Goal: Task Accomplishment & Management: Manage account settings

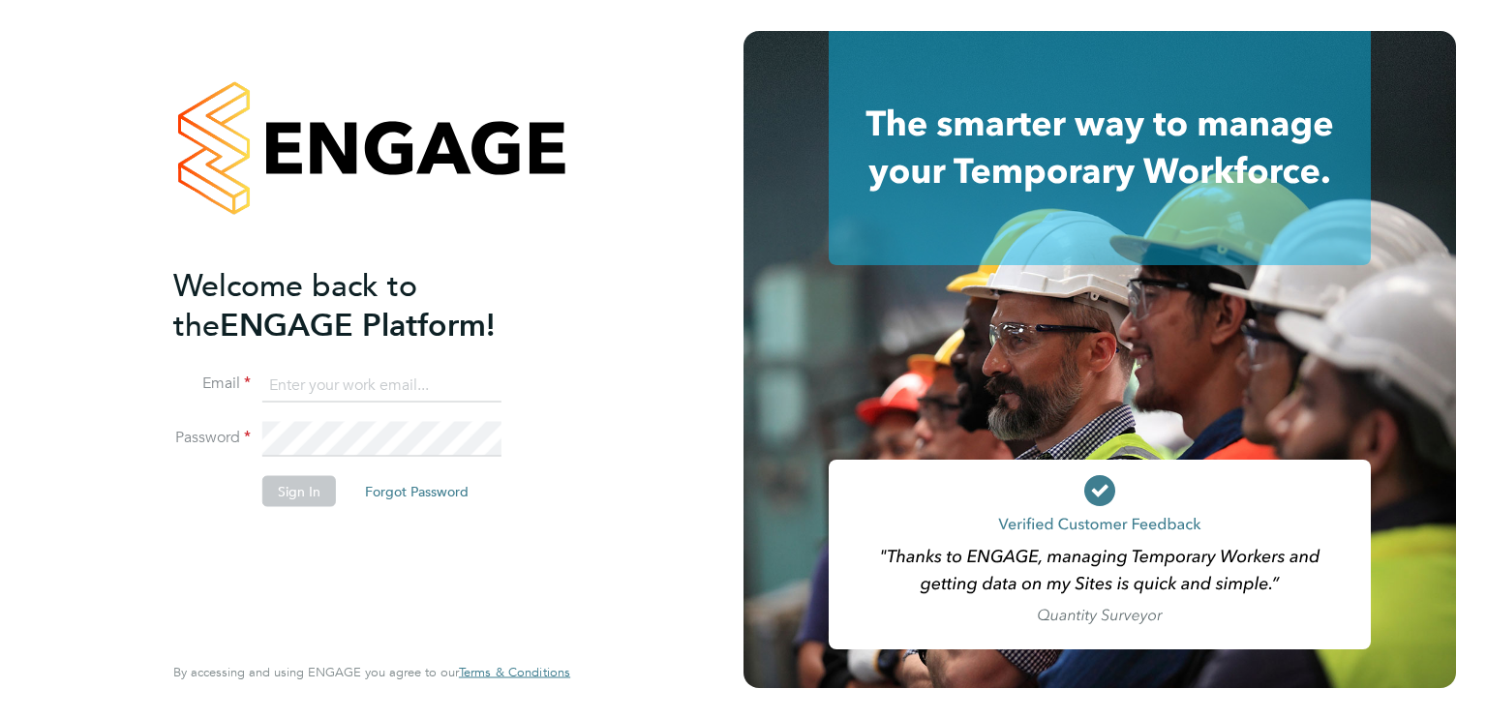
type input "alexandra.gergye@uk.g4s.com"
click at [270, 490] on button "Sign In" at bounding box center [299, 490] width 74 height 31
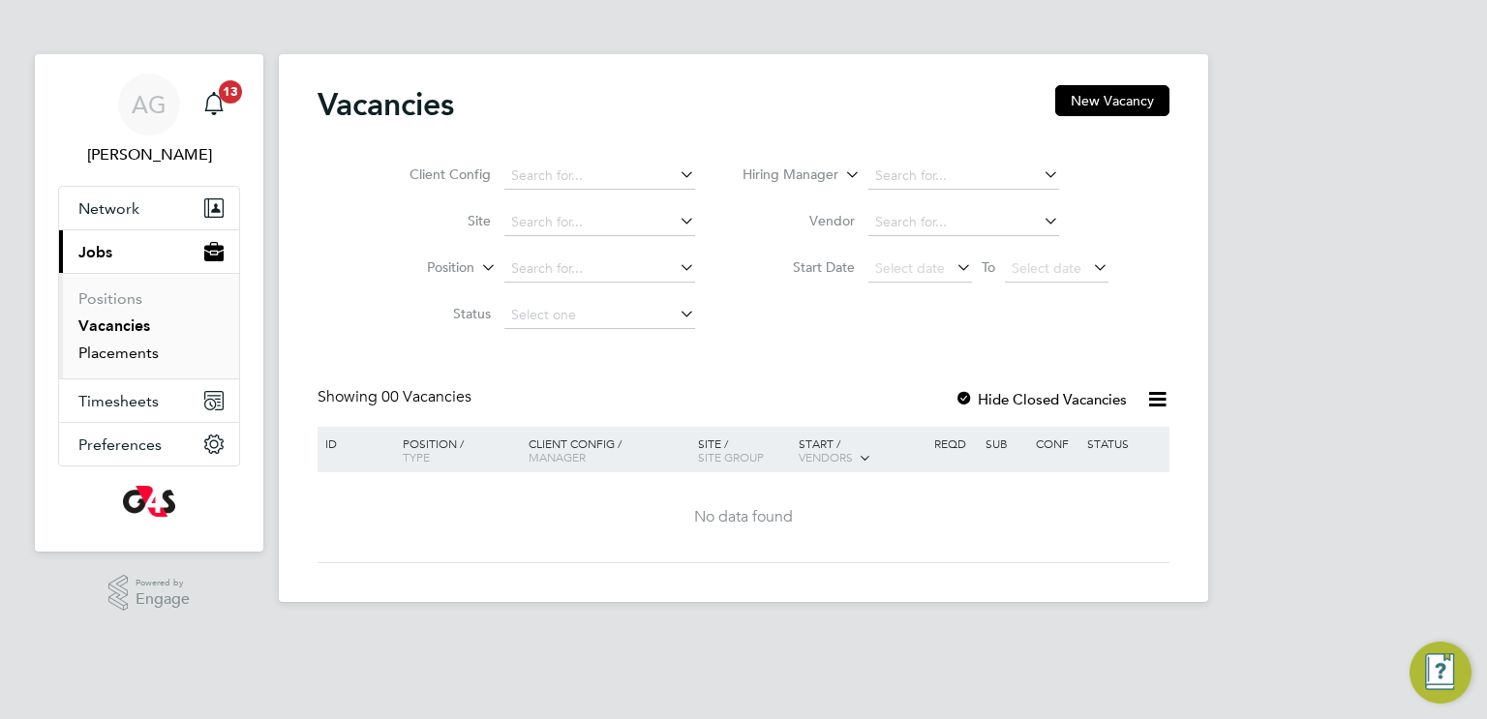
drag, startPoint x: 131, startPoint y: 356, endPoint x: 143, endPoint y: 357, distance: 12.6
click at [131, 355] on link "Placements" at bounding box center [118, 353] width 80 height 18
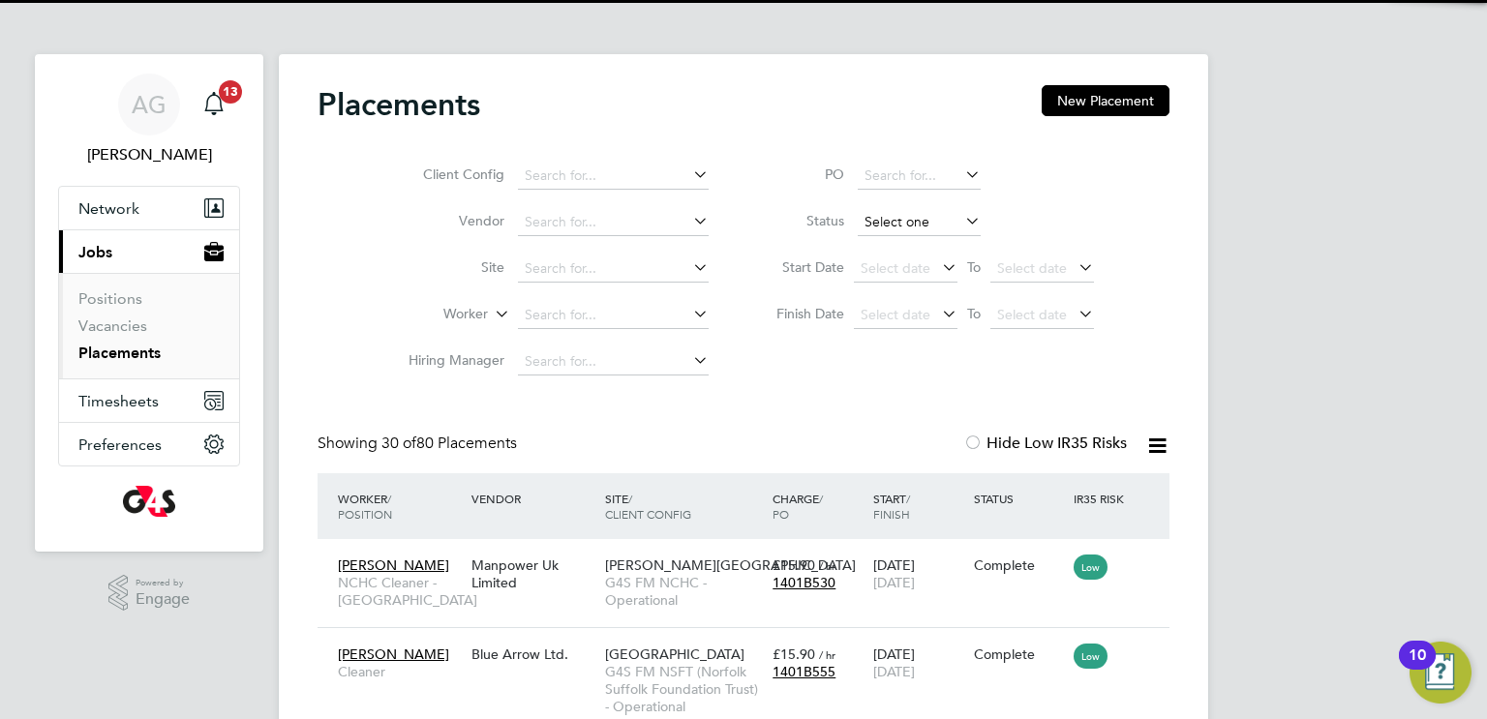
click at [909, 213] on input at bounding box center [919, 222] width 123 height 27
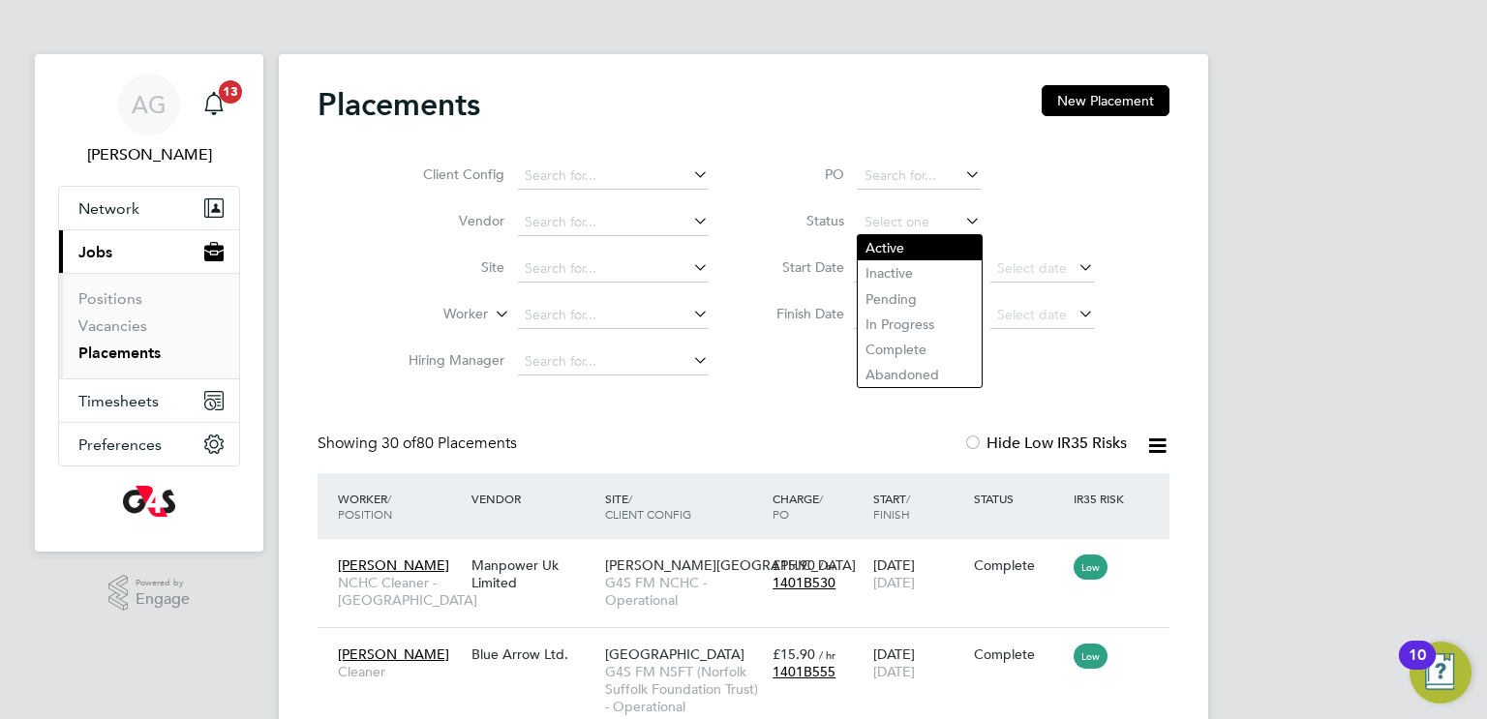
click at [905, 256] on li "Active" at bounding box center [920, 247] width 124 height 25
type input "Active"
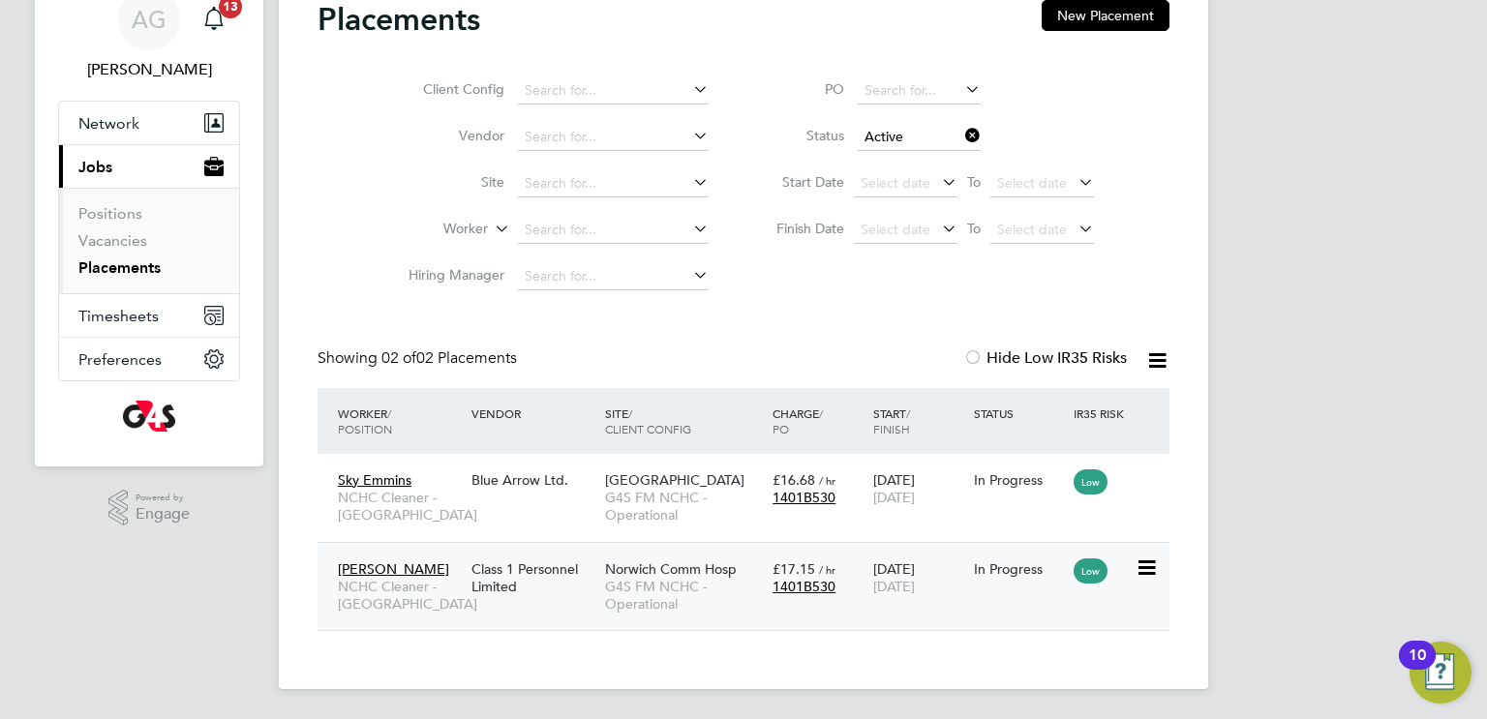
click at [746, 585] on span "G4S FM NCHC - Operational" at bounding box center [684, 595] width 158 height 35
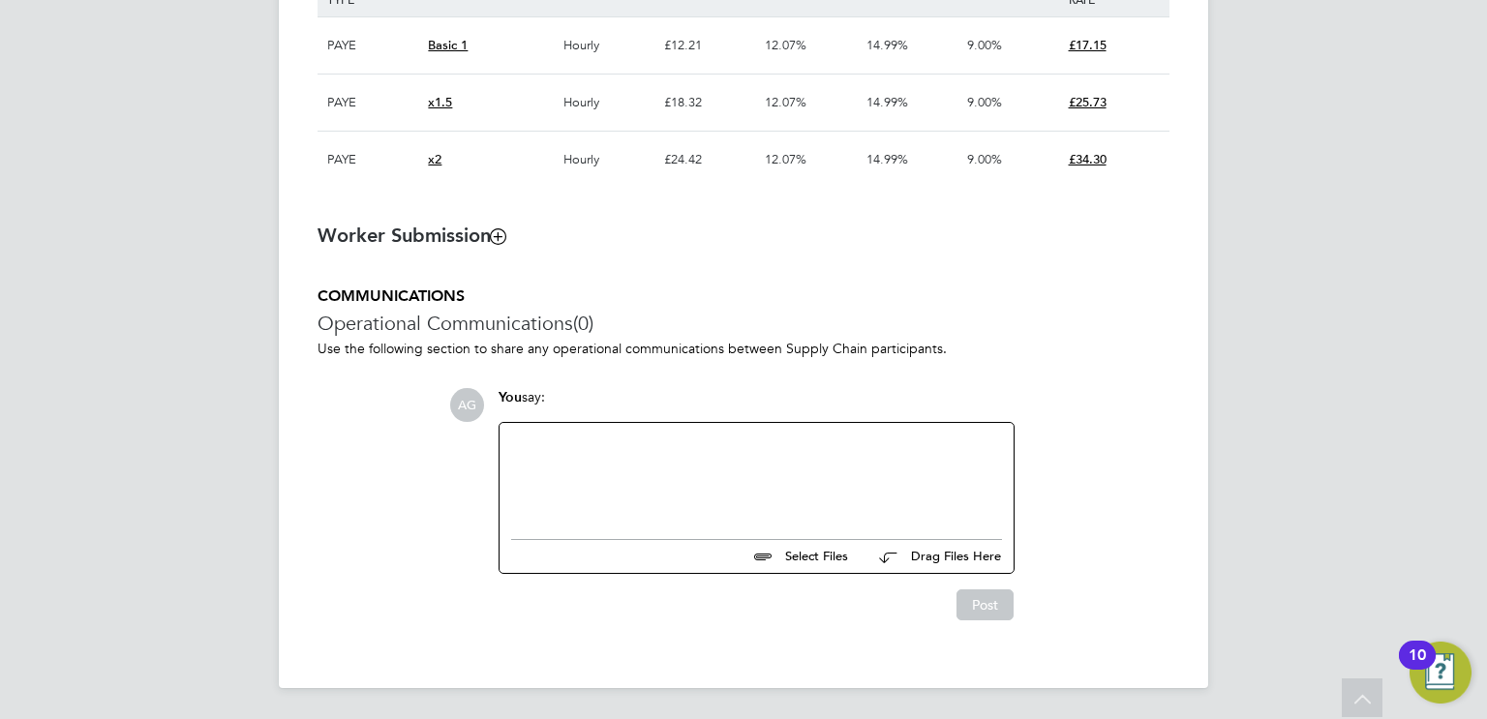
click at [701, 458] on div at bounding box center [756, 476] width 491 height 83
click at [996, 613] on button "Post" at bounding box center [984, 604] width 57 height 31
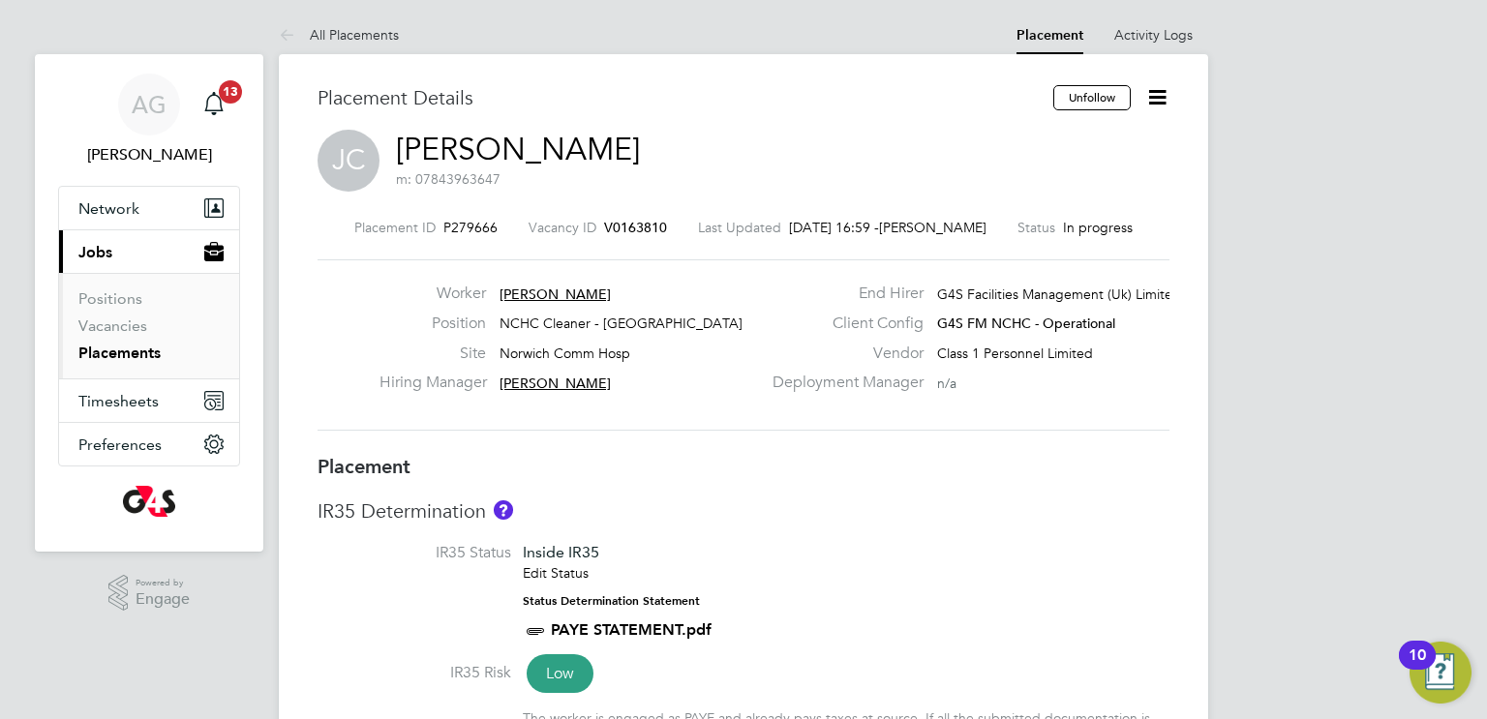
click at [119, 355] on link "Placements" at bounding box center [119, 353] width 82 height 18
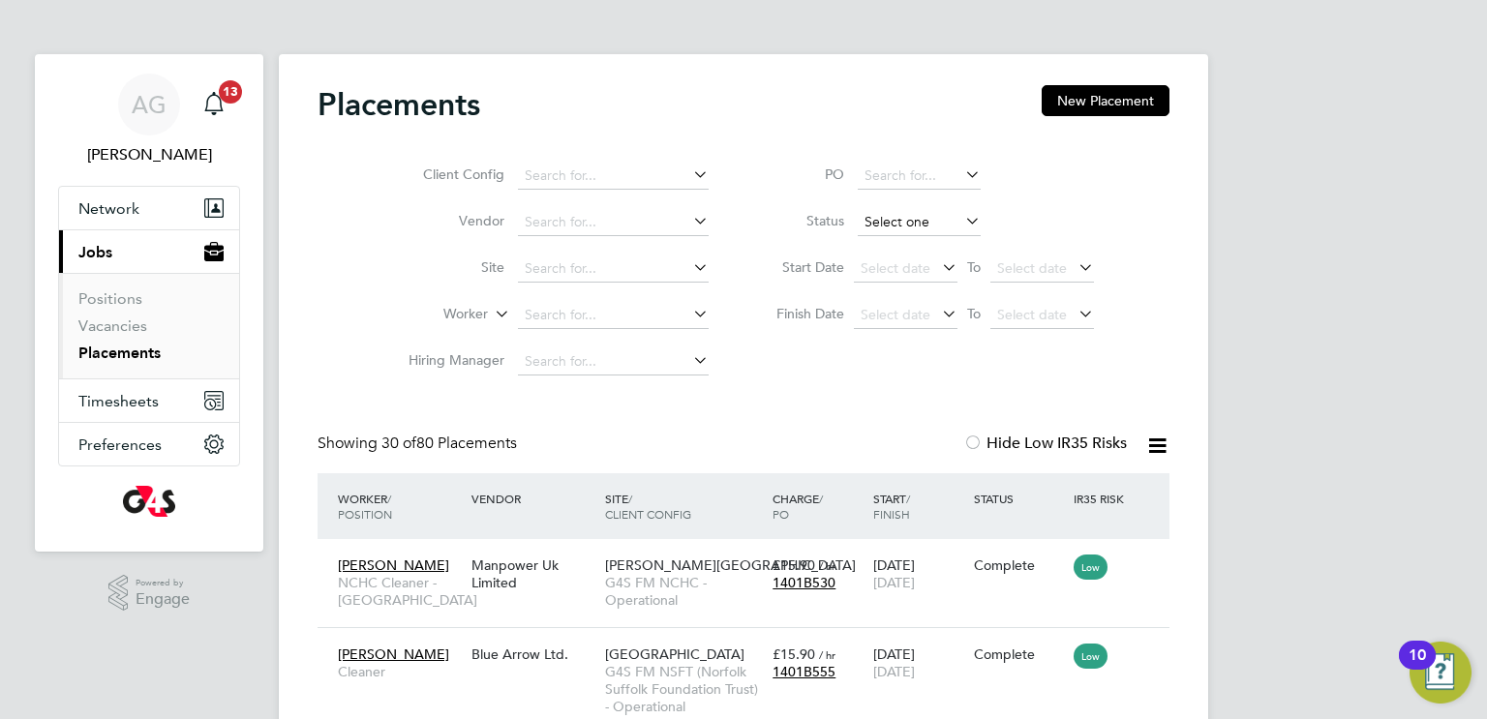
click at [877, 225] on input at bounding box center [919, 222] width 123 height 27
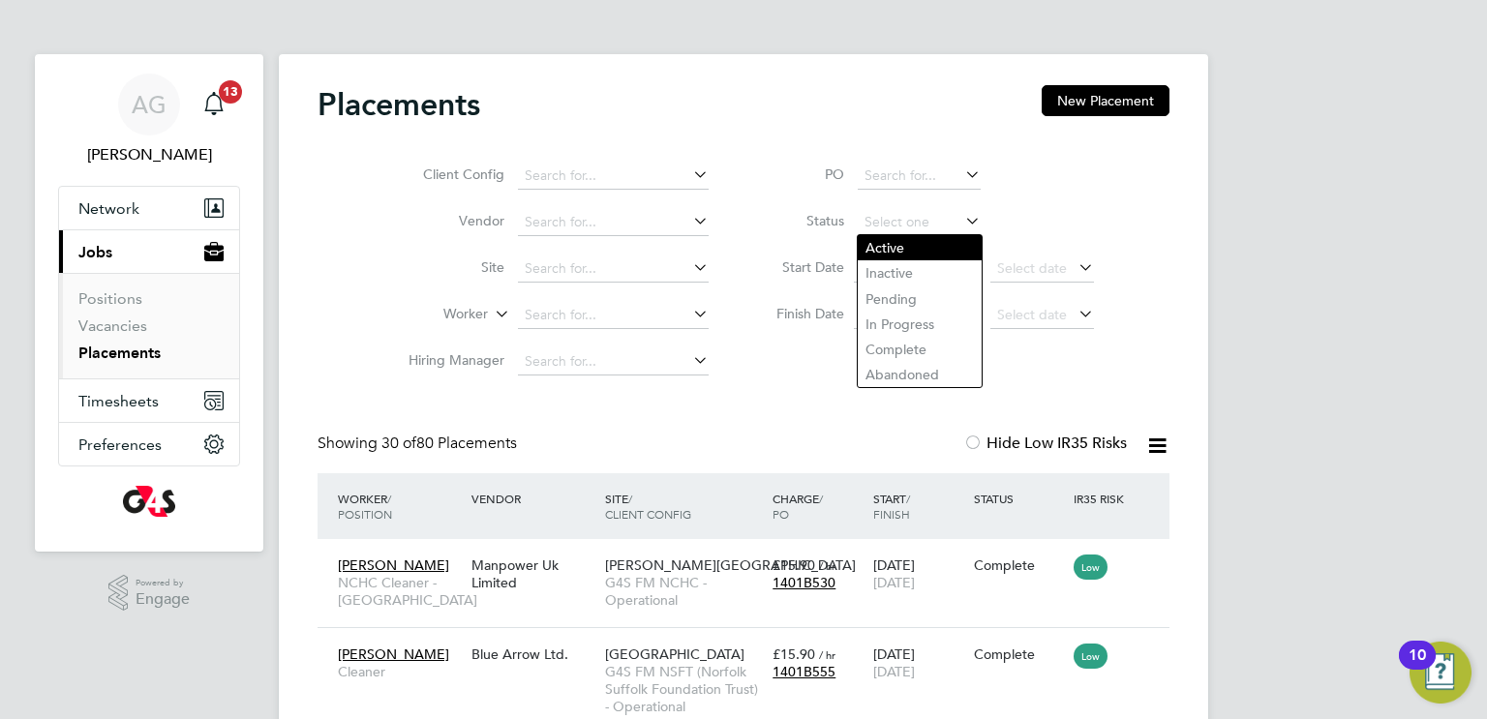
click at [883, 250] on li "Active" at bounding box center [920, 247] width 124 height 25
type input "Active"
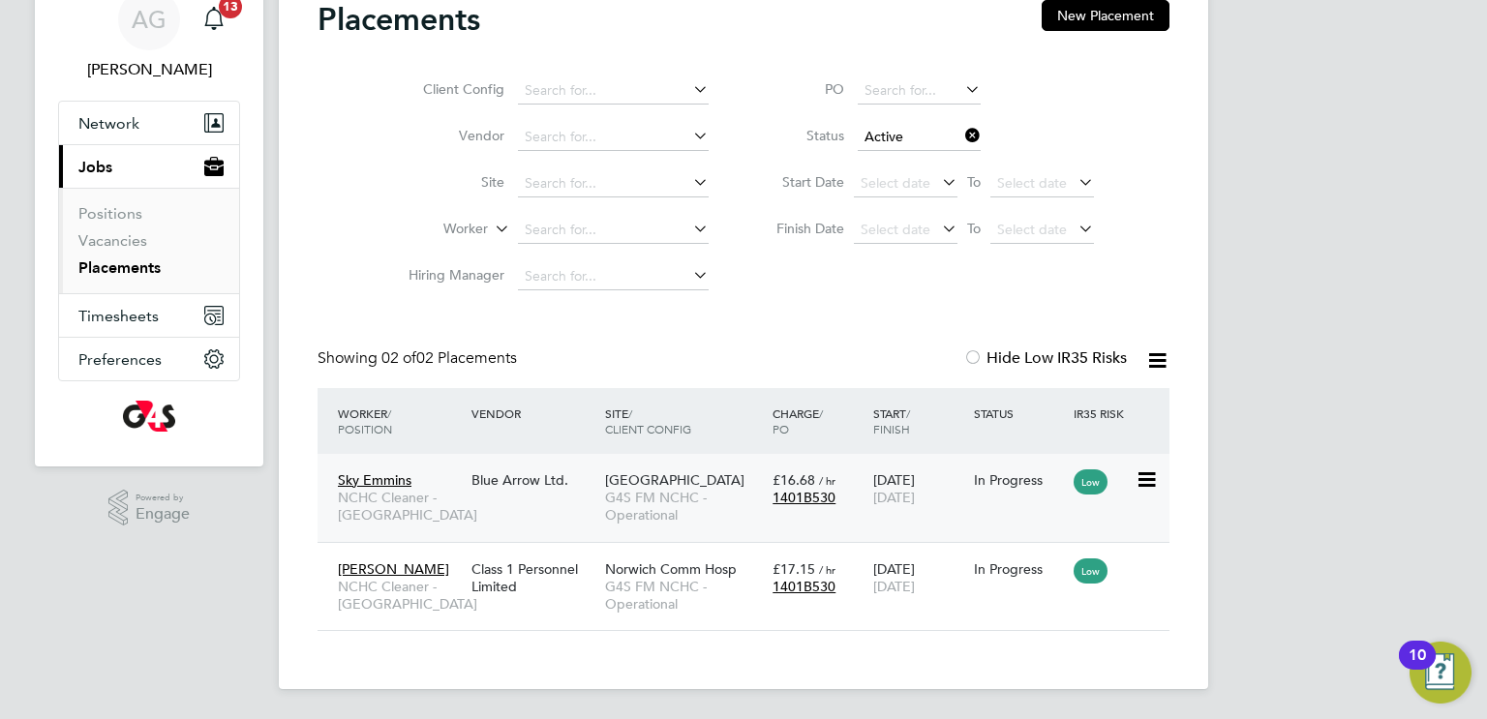
click at [548, 494] on div "Blue Arrow Ltd." at bounding box center [534, 480] width 134 height 37
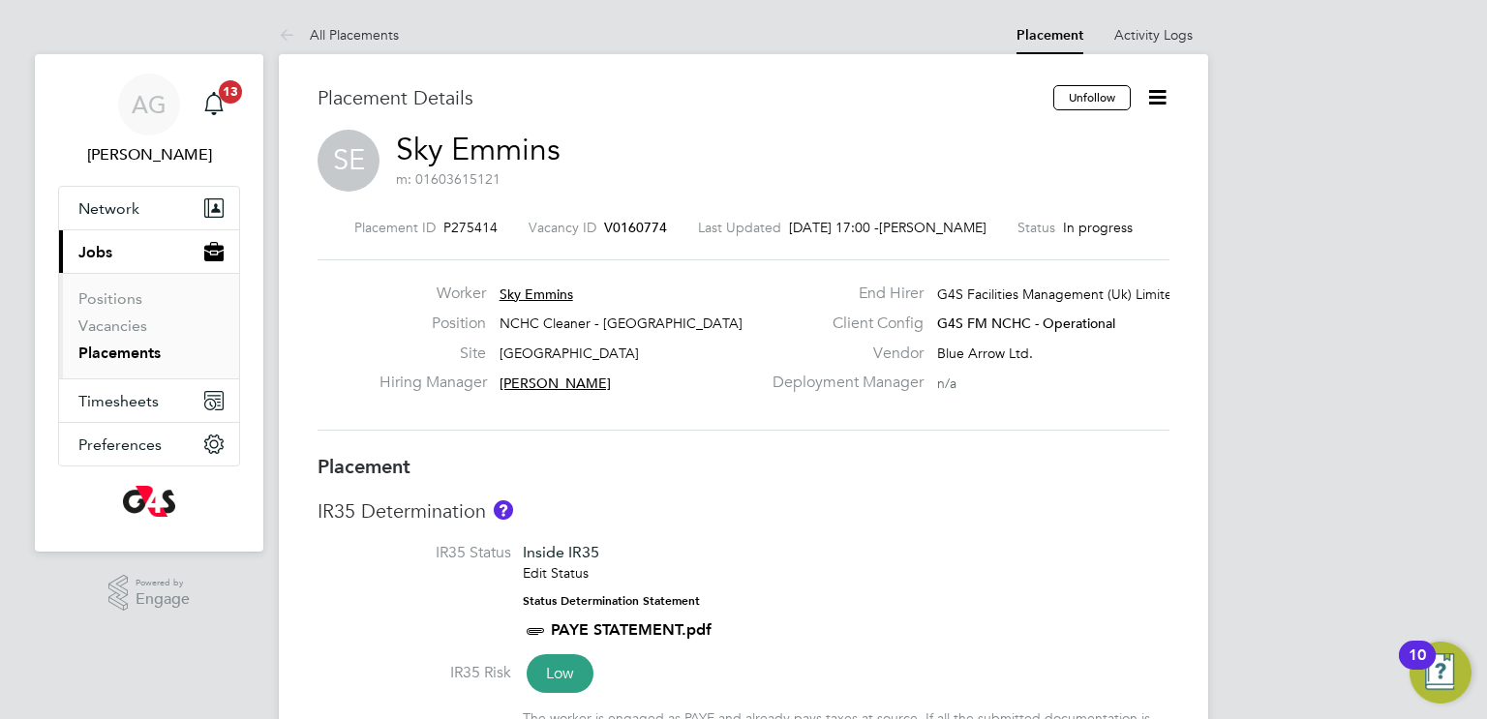
click at [1157, 92] on icon at bounding box center [1157, 97] width 24 height 24
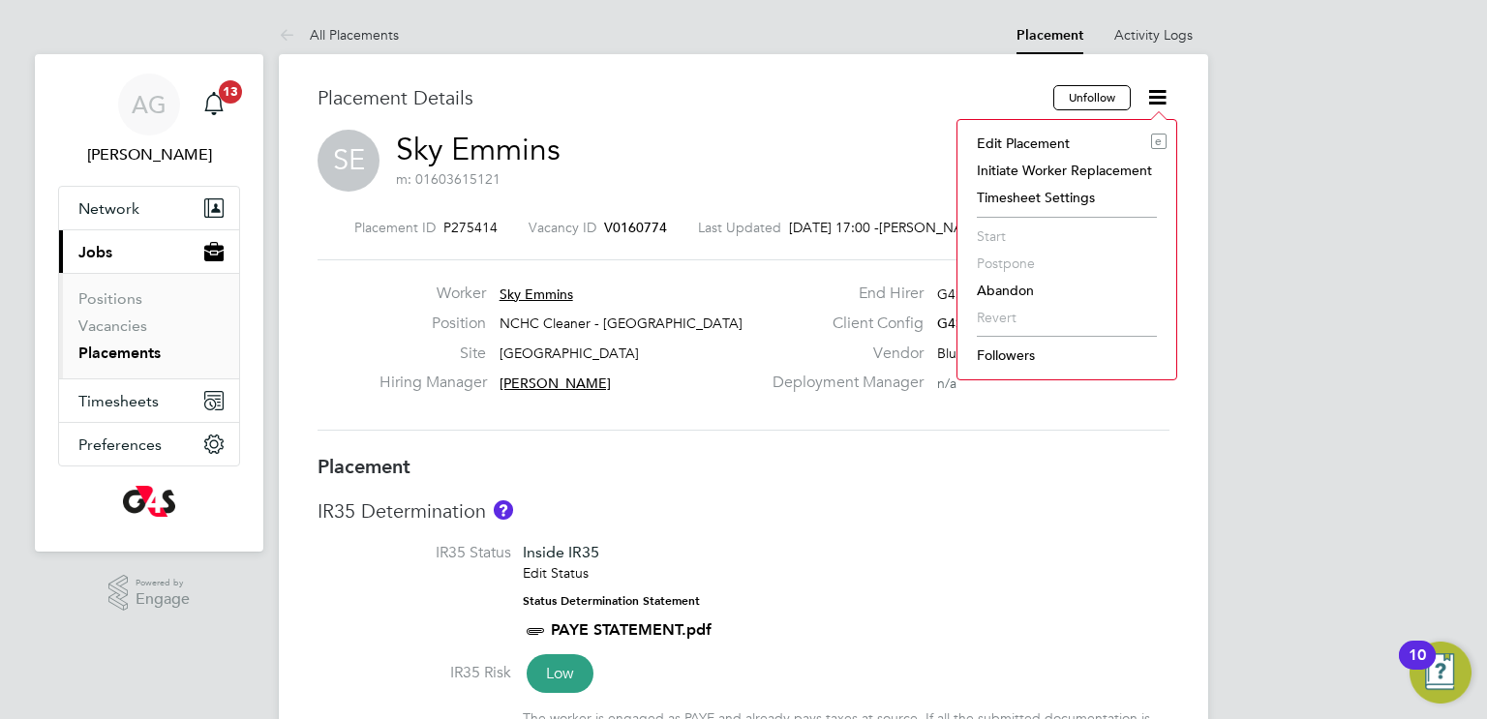
click at [1047, 142] on li "Edit Placement e" at bounding box center [1066, 143] width 199 height 27
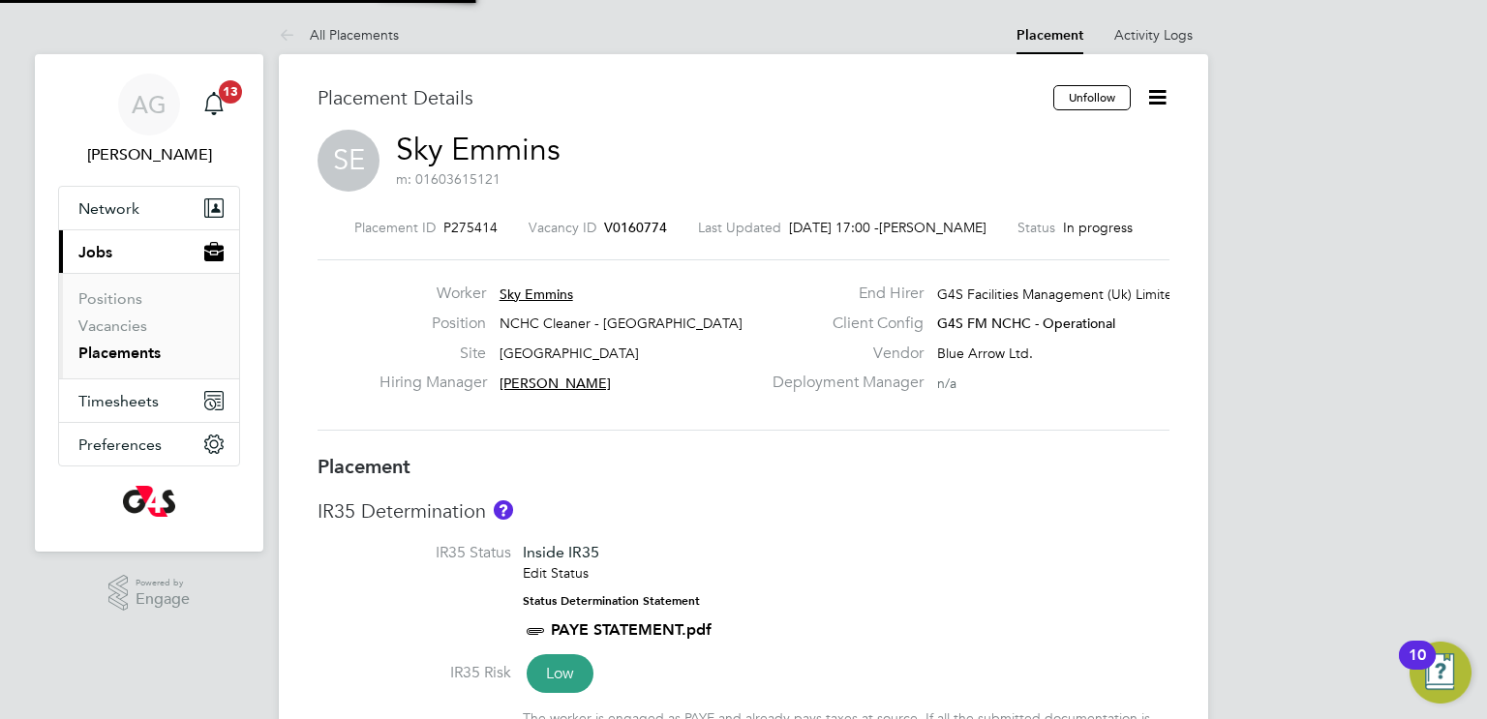
type input "[PERSON_NAME]"
type input "[DATE]"
type input "14:00"
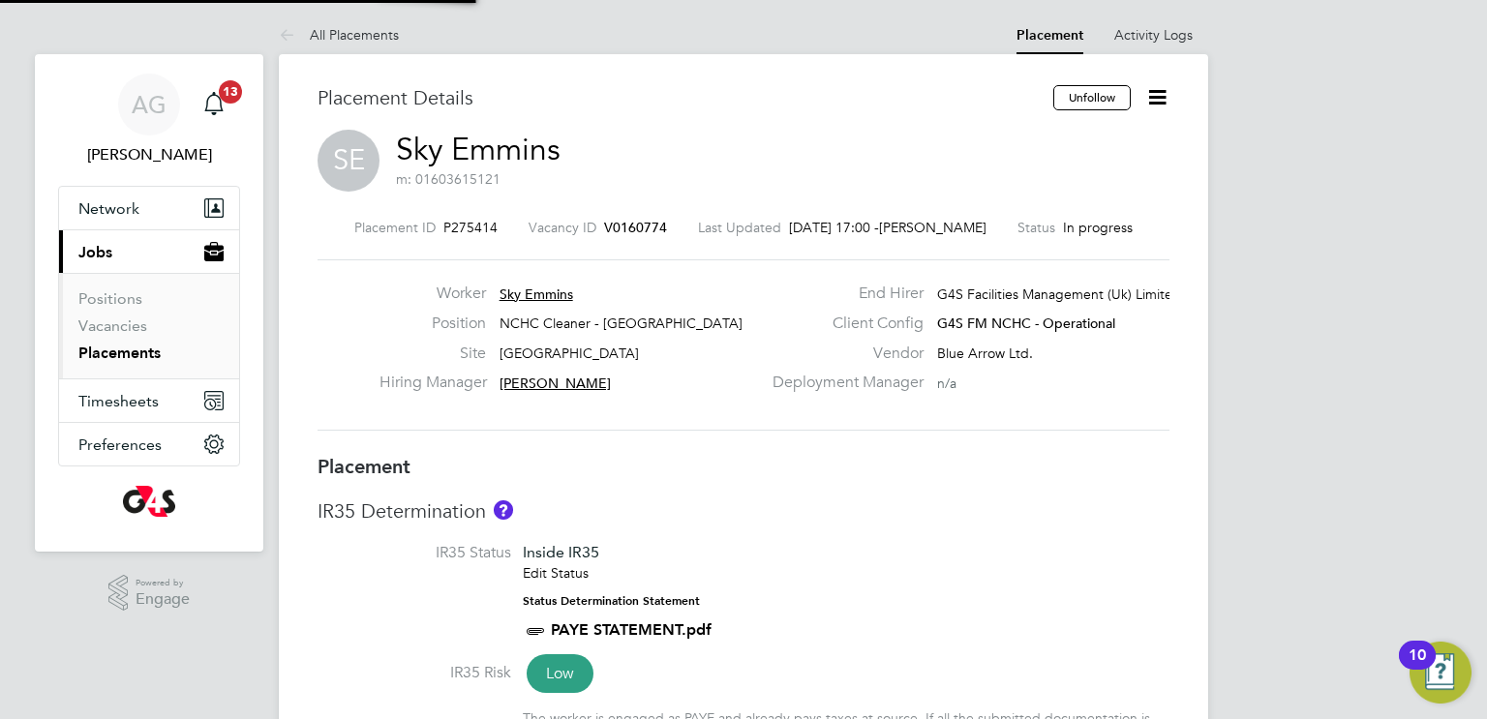
type input "18:00"
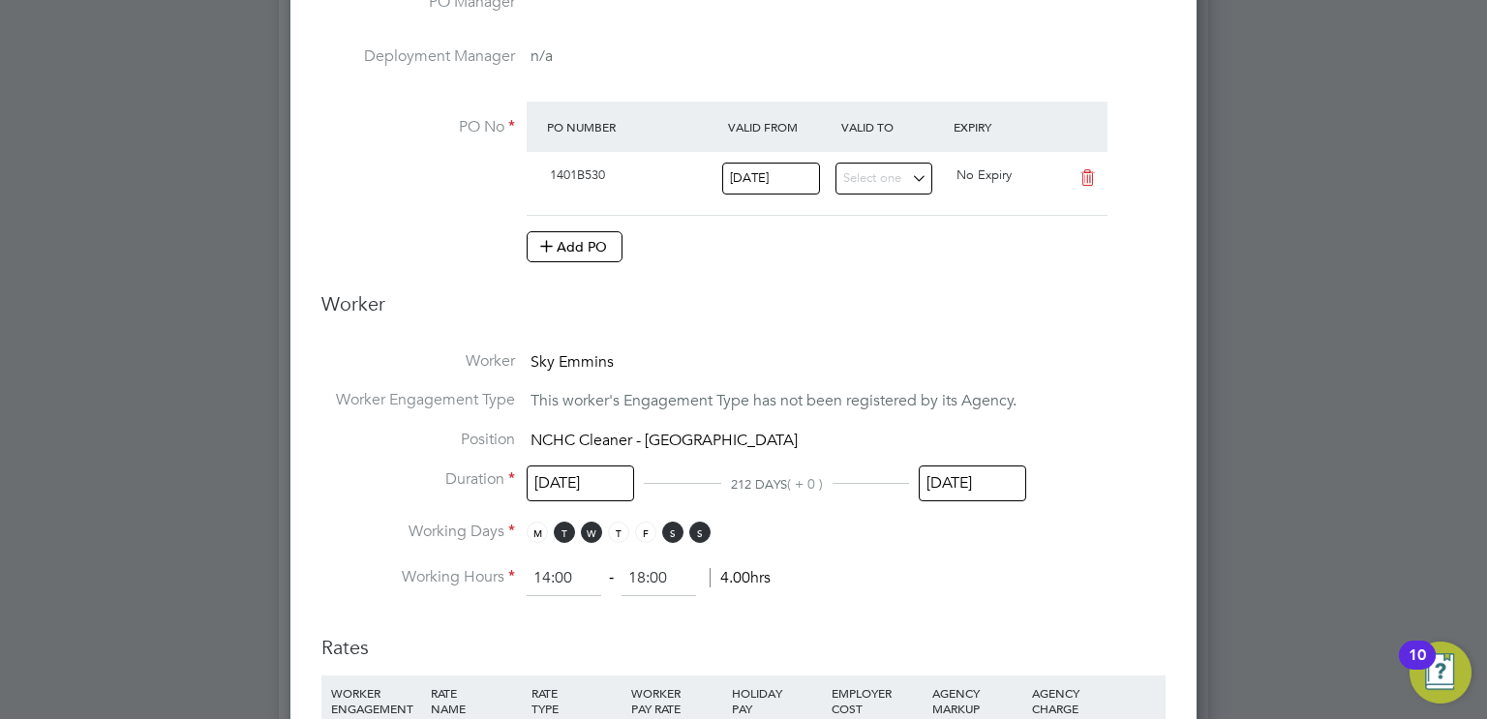
click at [979, 472] on input "[DATE]" at bounding box center [972, 484] width 107 height 36
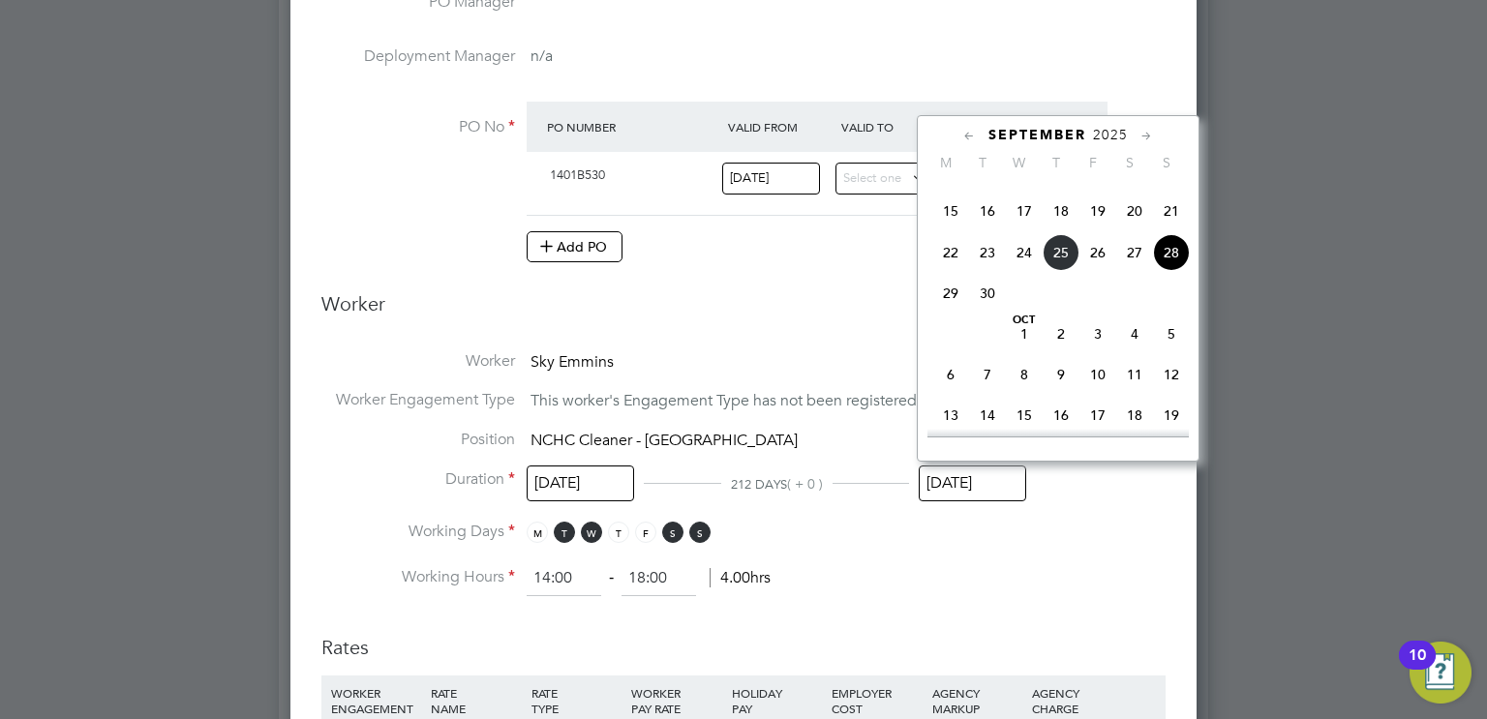
click at [1171, 352] on span "5" at bounding box center [1171, 334] width 37 height 37
type input "05 Oct 2025"
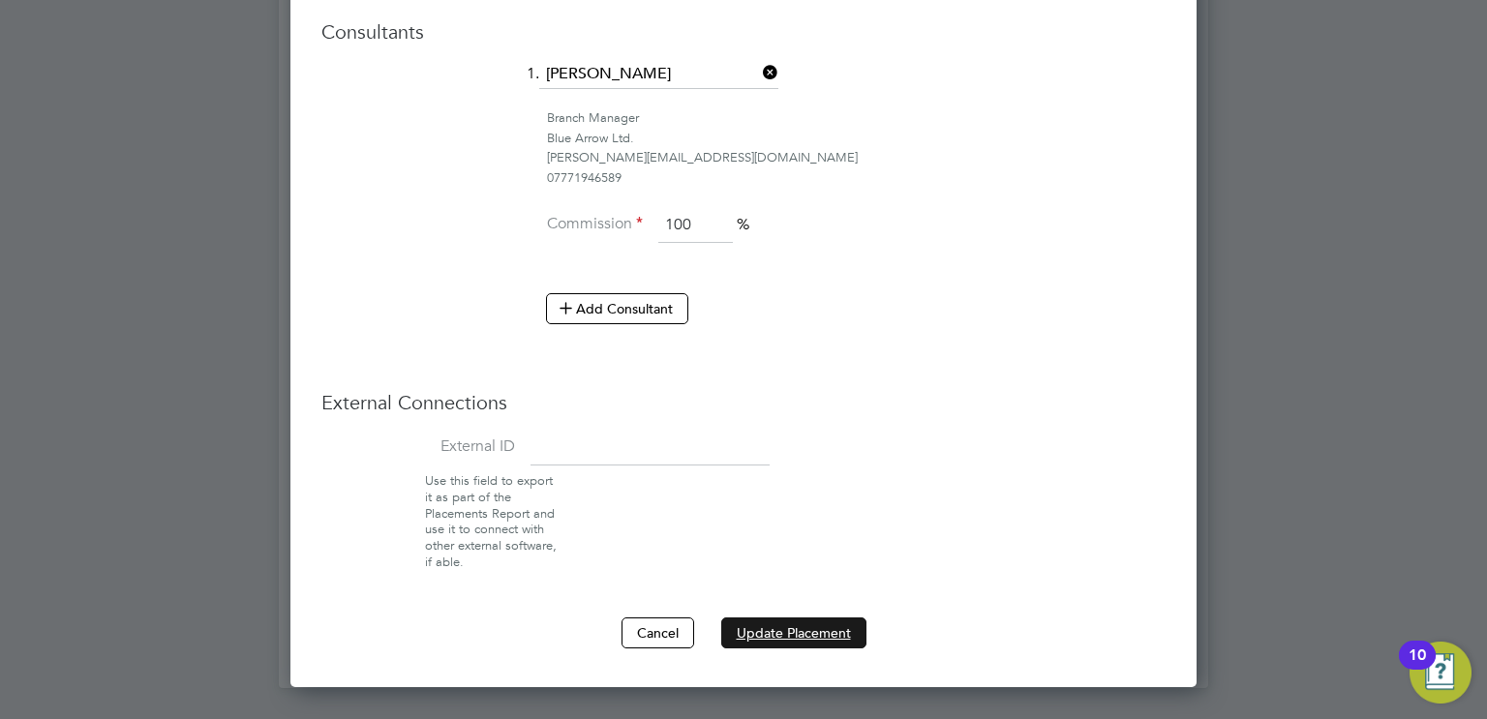
click at [804, 619] on button "Update Placement" at bounding box center [793, 632] width 145 height 31
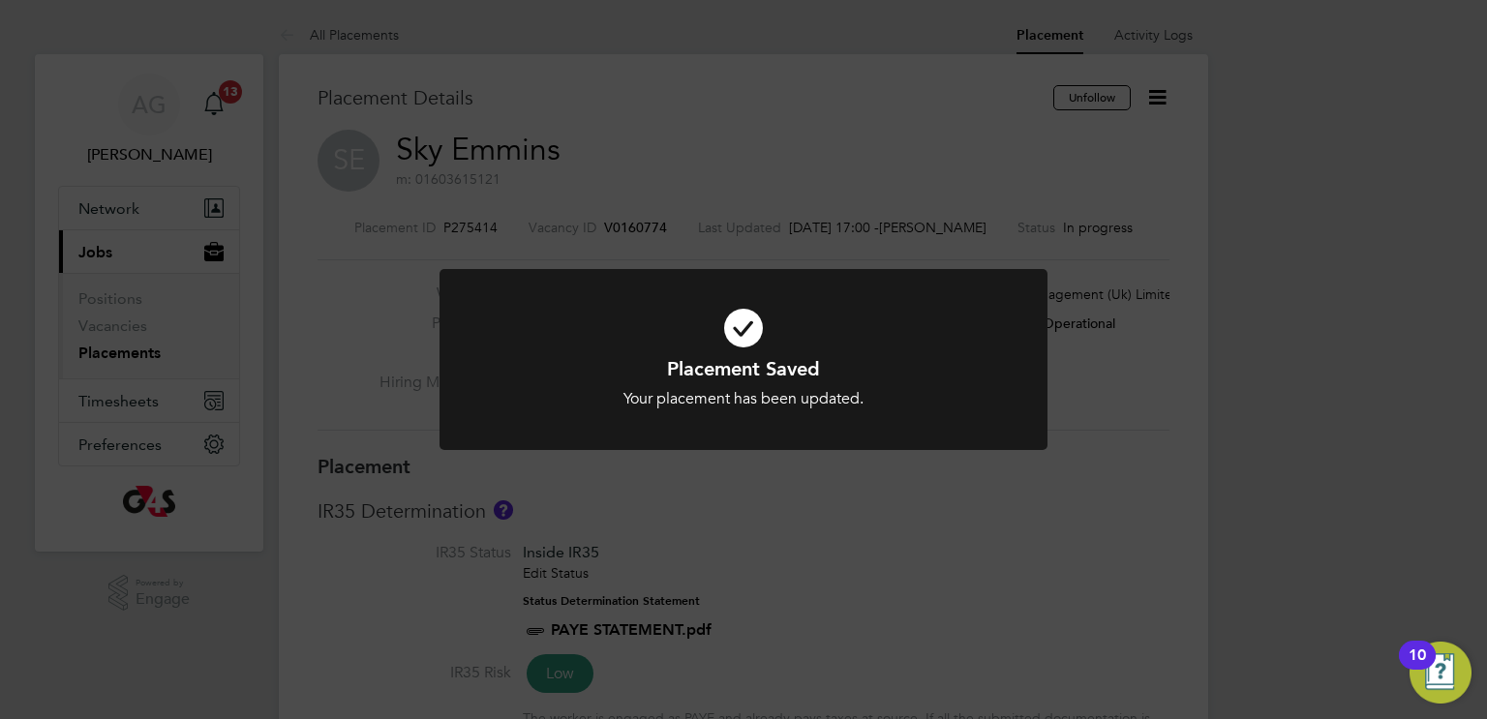
click at [679, 157] on div "Placement Saved Your placement has been updated. Cancel Okay" at bounding box center [743, 359] width 1487 height 719
